Goal: Check status: Check status

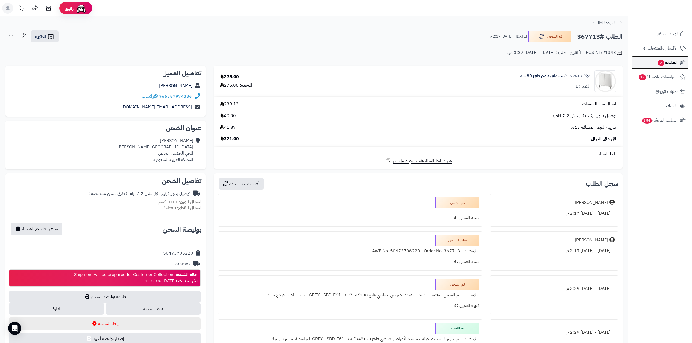
click at [657, 65] on span "الطلبات 2" at bounding box center [667, 63] width 20 height 8
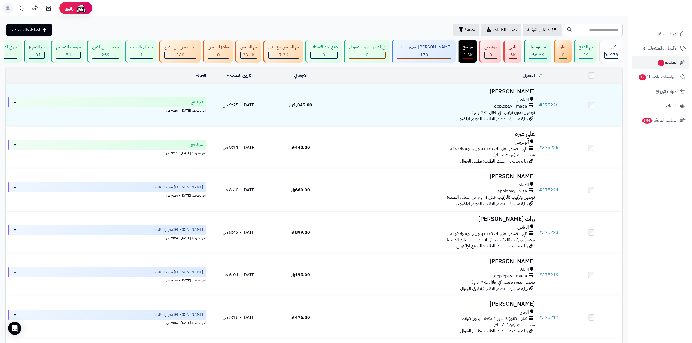
click at [569, 27] on input "text" at bounding box center [593, 30] width 58 height 12
paste input "******"
type input "******"
click at [565, 26] on button at bounding box center [569, 29] width 8 height 10
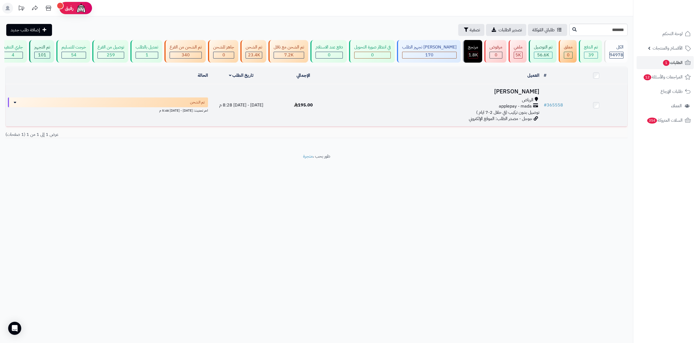
click at [552, 101] on td "# 365558" at bounding box center [554, 105] width 24 height 42
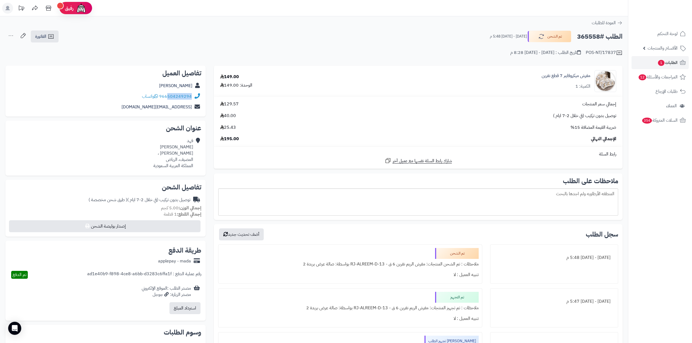
drag, startPoint x: 168, startPoint y: 100, endPoint x: 191, endPoint y: 100, distance: 23.2
click at [191, 100] on div "966504249294 واتساب" at bounding box center [106, 96] width 192 height 11
copy link "504249294"
click at [581, 34] on h2 "الطلب #365558" at bounding box center [599, 36] width 45 height 11
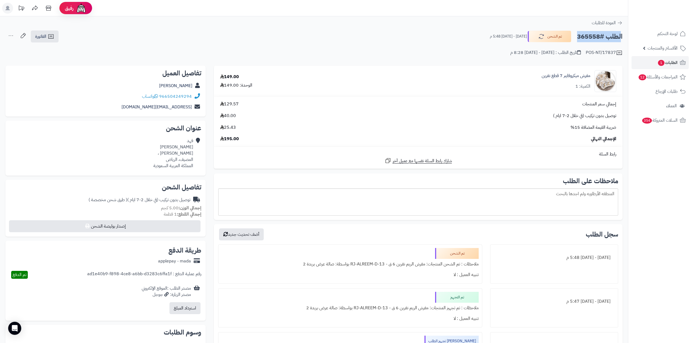
click at [581, 34] on h2 "الطلب #365558" at bounding box center [599, 36] width 45 height 11
click at [582, 35] on h2 "الطلب #365558" at bounding box center [599, 36] width 45 height 11
click at [583, 36] on h2 "الطلب #365558" at bounding box center [599, 36] width 45 height 11
